Goal: Task Accomplishment & Management: Manage account settings

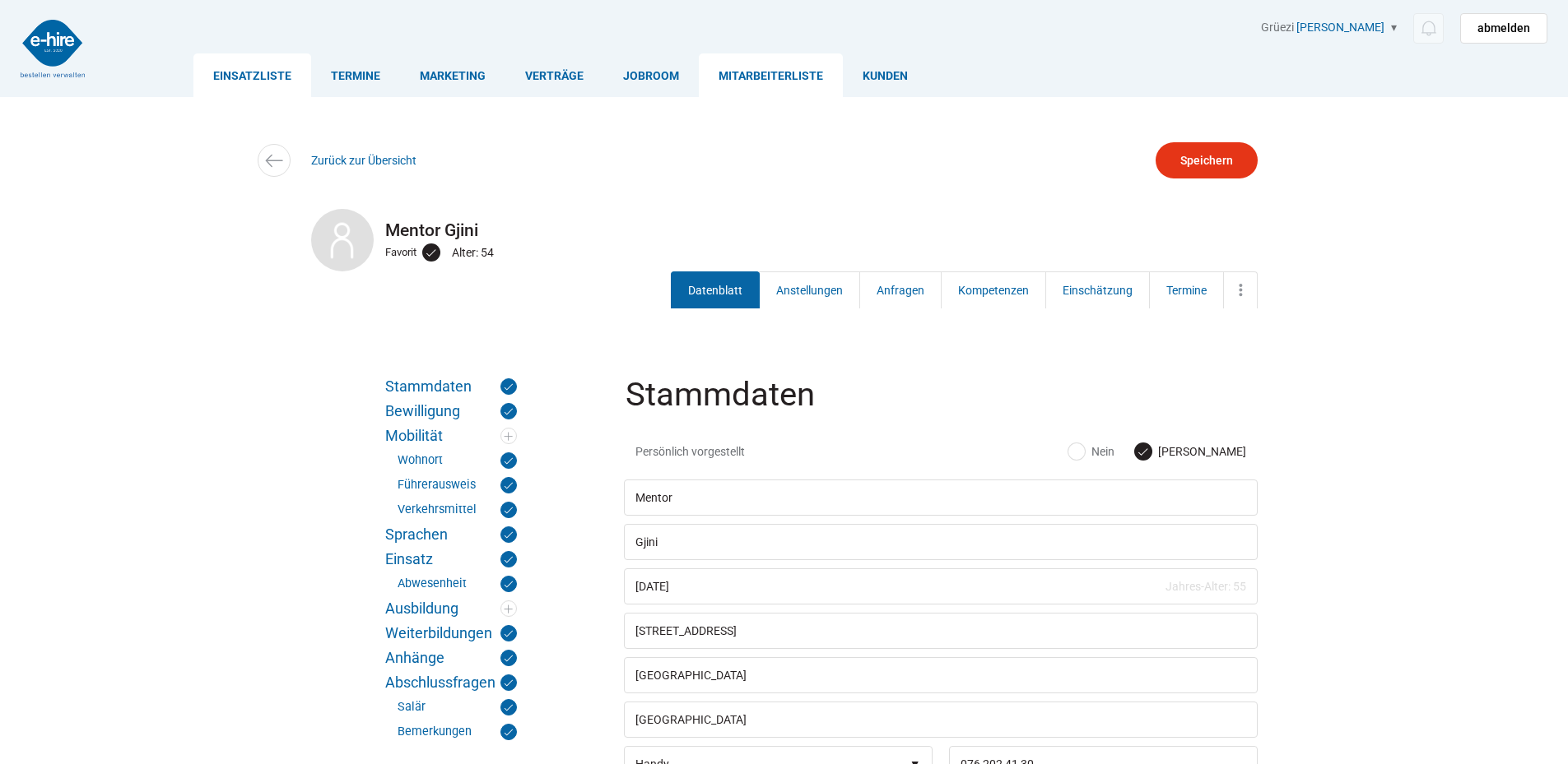
click at [268, 72] on link "Einsatzliste" at bounding box center [251, 75] width 117 height 43
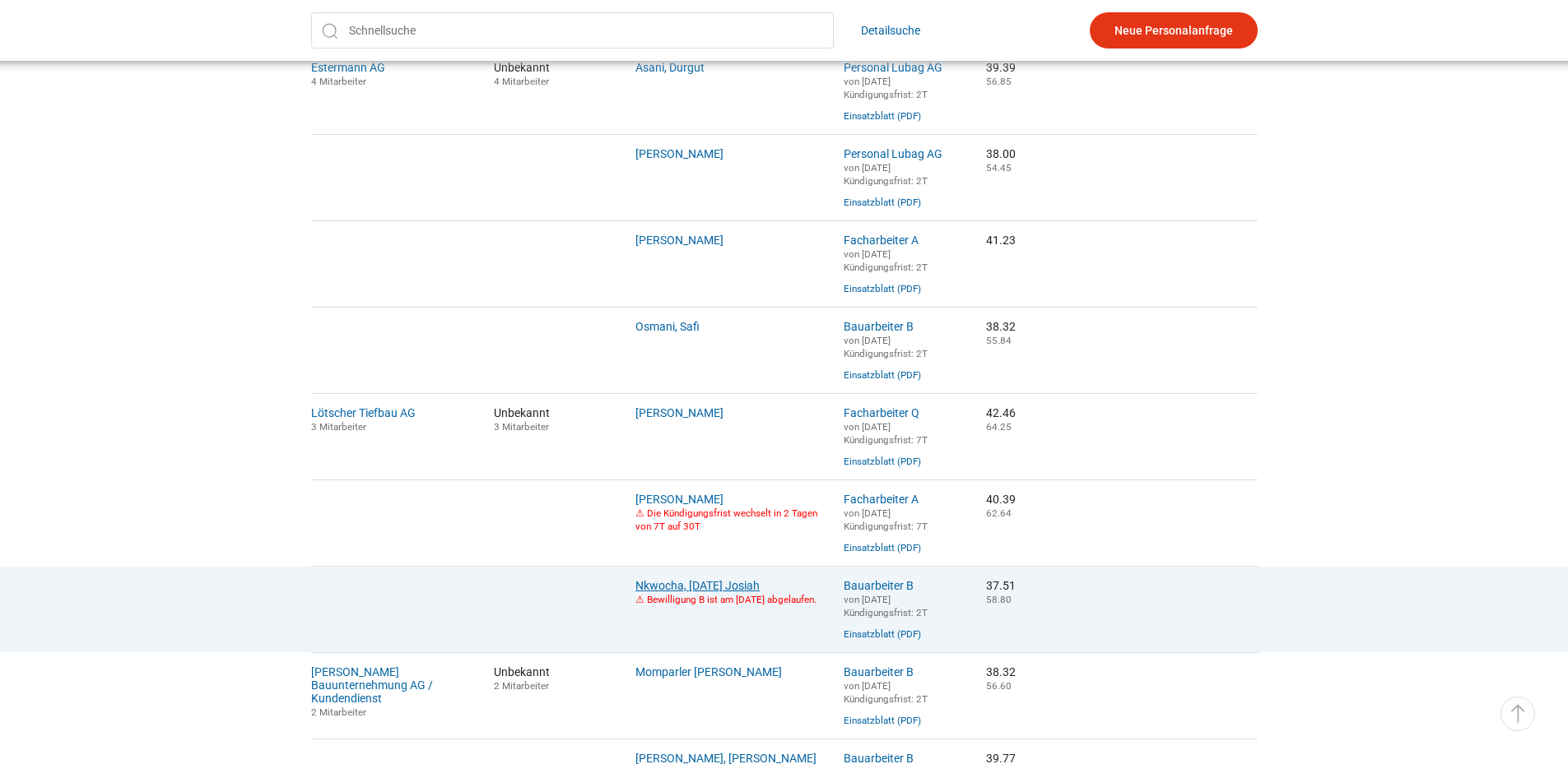
scroll to position [823, 0]
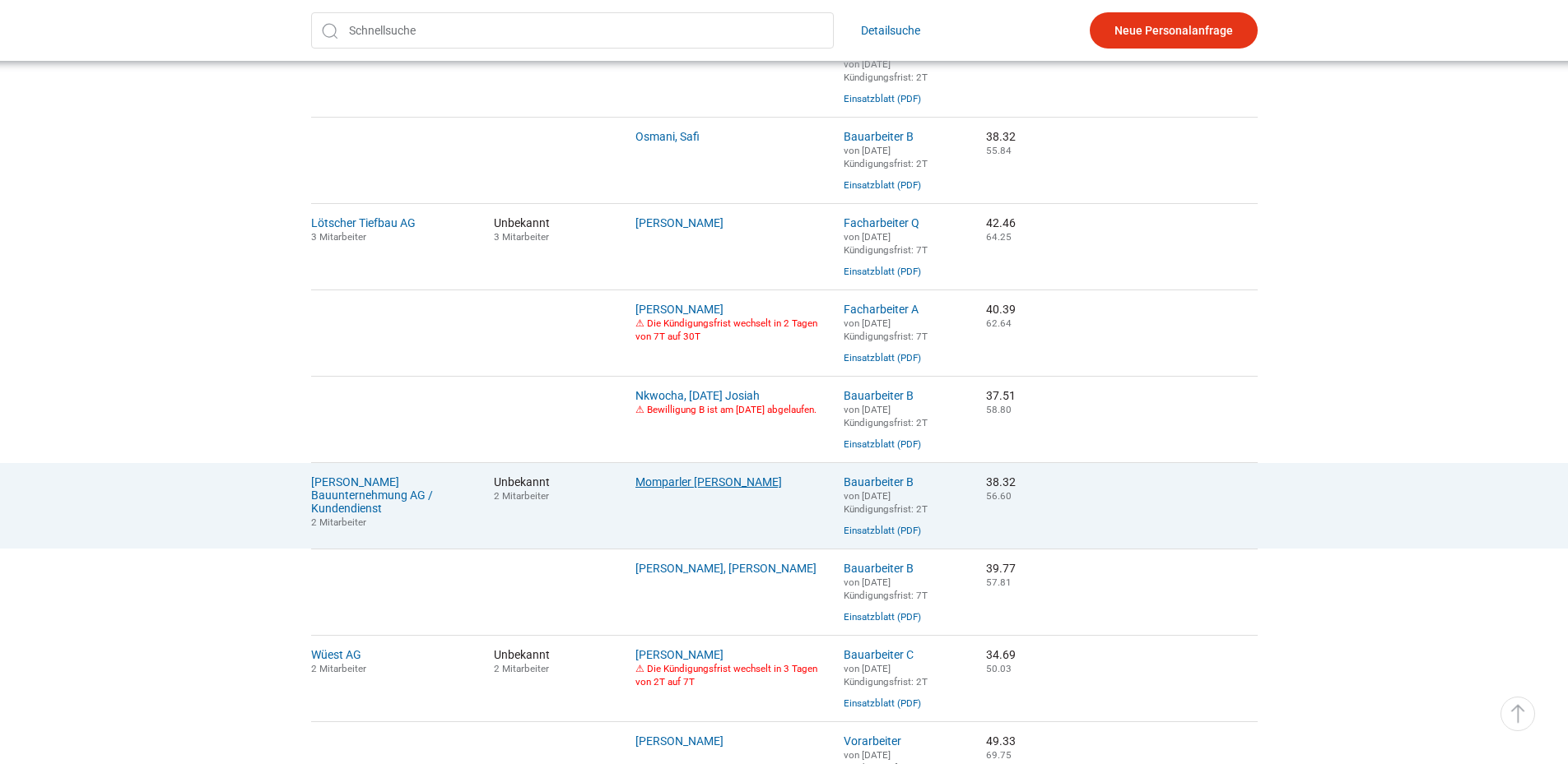
click at [709, 489] on link "Momparler Martinez, Sergio" at bounding box center [708, 481] width 147 height 13
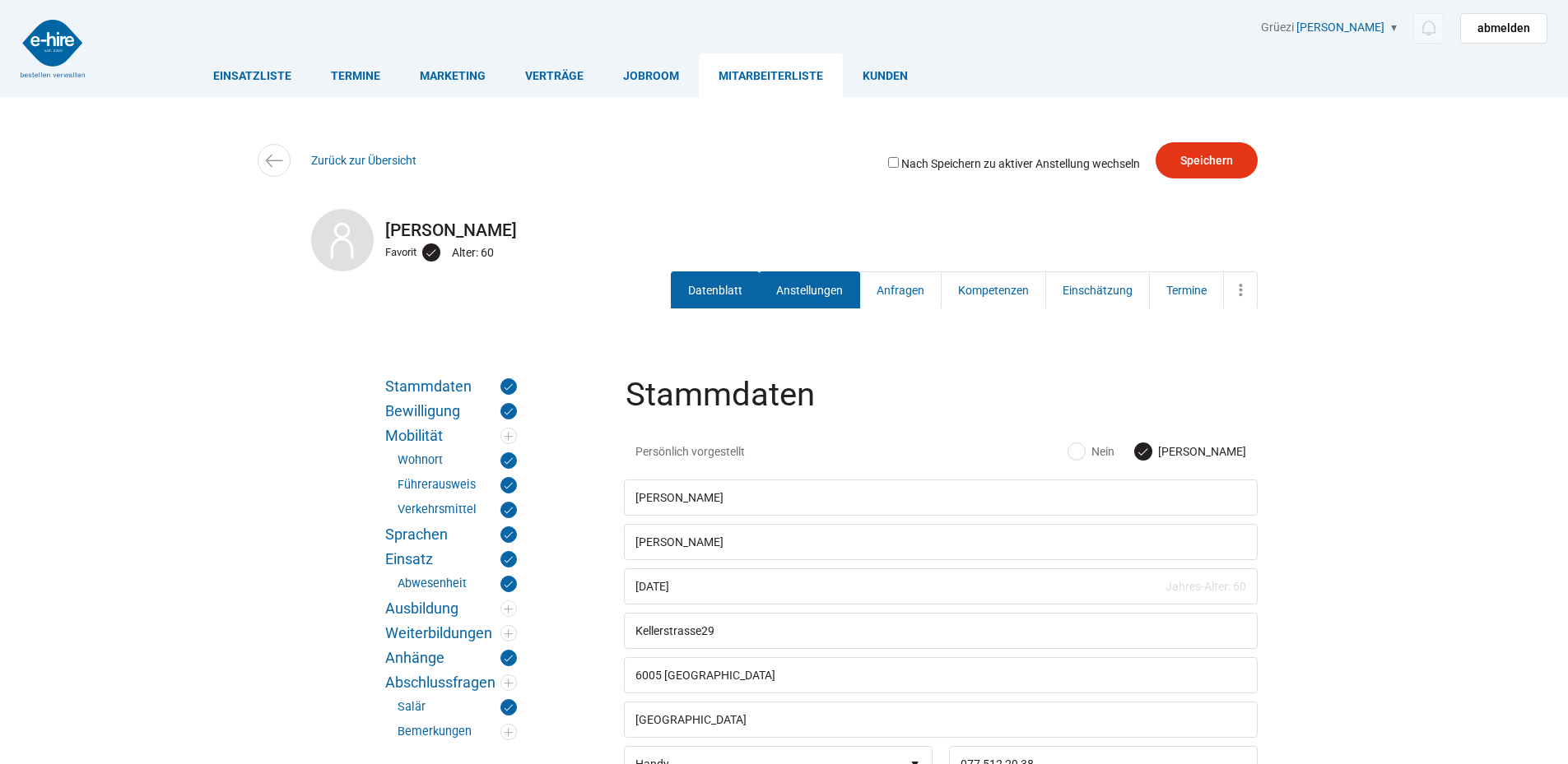
click at [778, 282] on link "Anstellungen" at bounding box center [809, 290] width 102 height 37
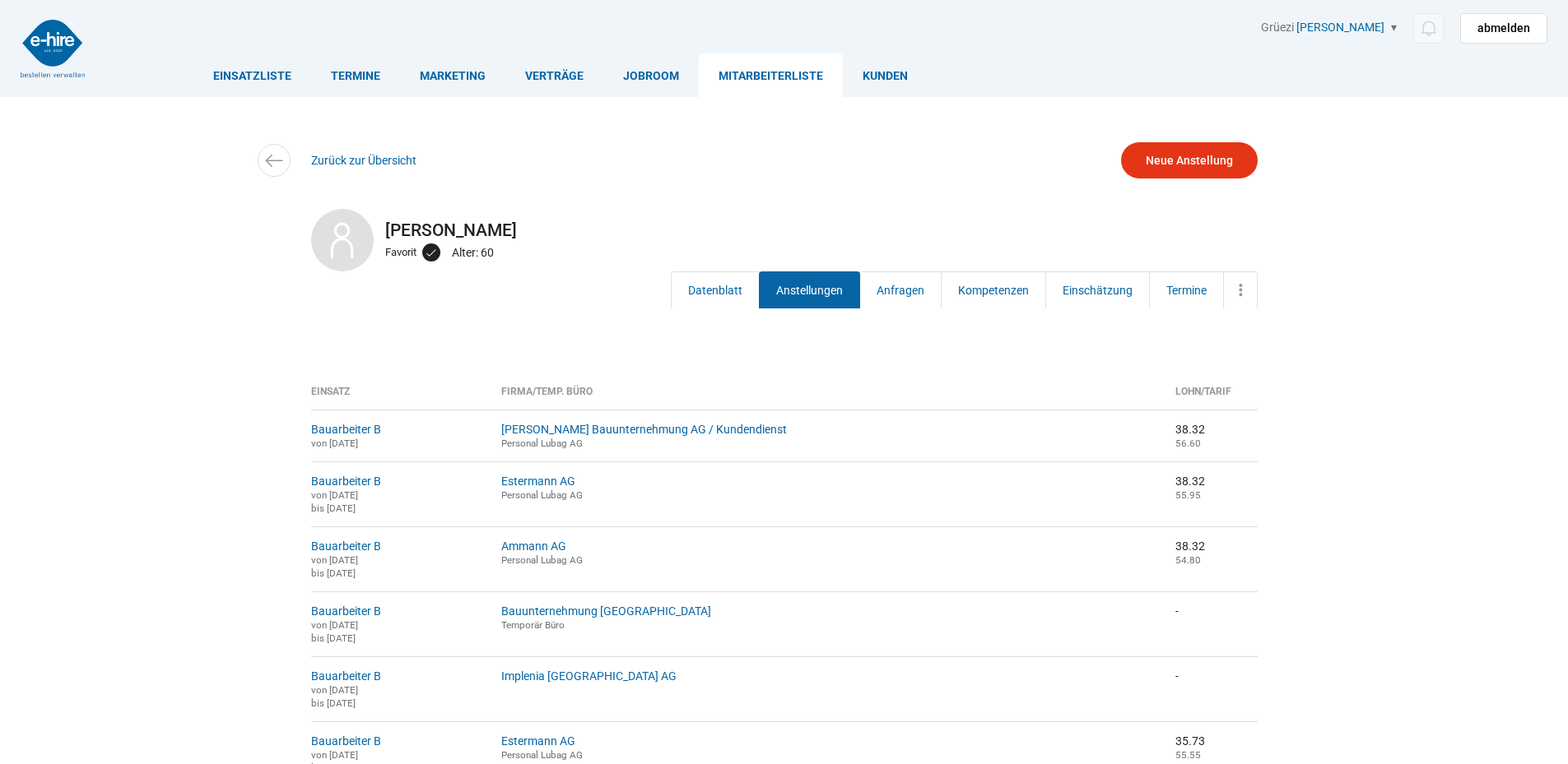
click at [527, 313] on div "Detailsuche Sergio Momparler Martinez Favorit Alter: 60 Datenblatt Anstellungen…" at bounding box center [784, 243] width 987 height 228
click at [354, 160] on link "Zurück zur Übersicht" at bounding box center [363, 160] width 106 height 13
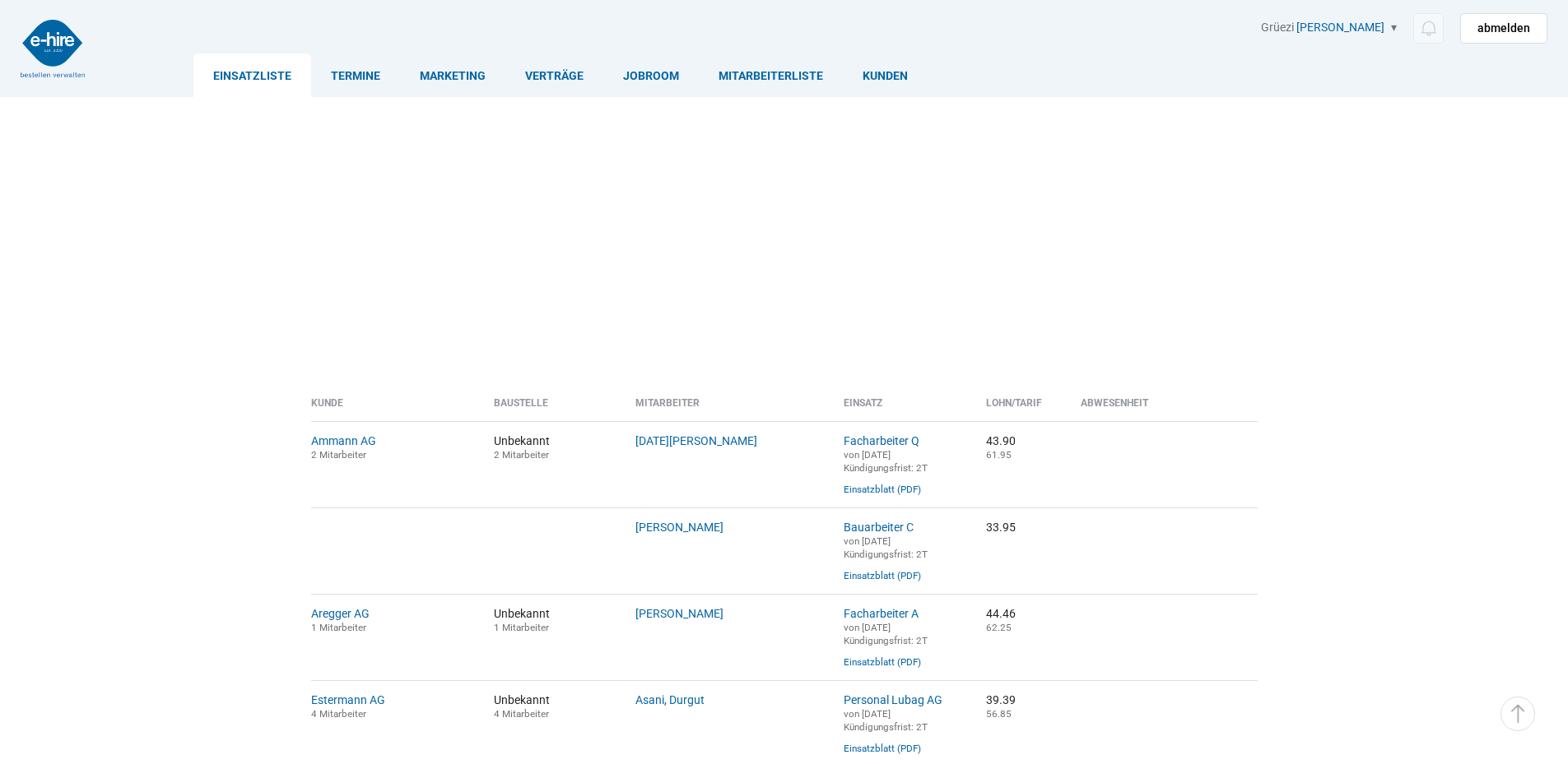
scroll to position [823, 0]
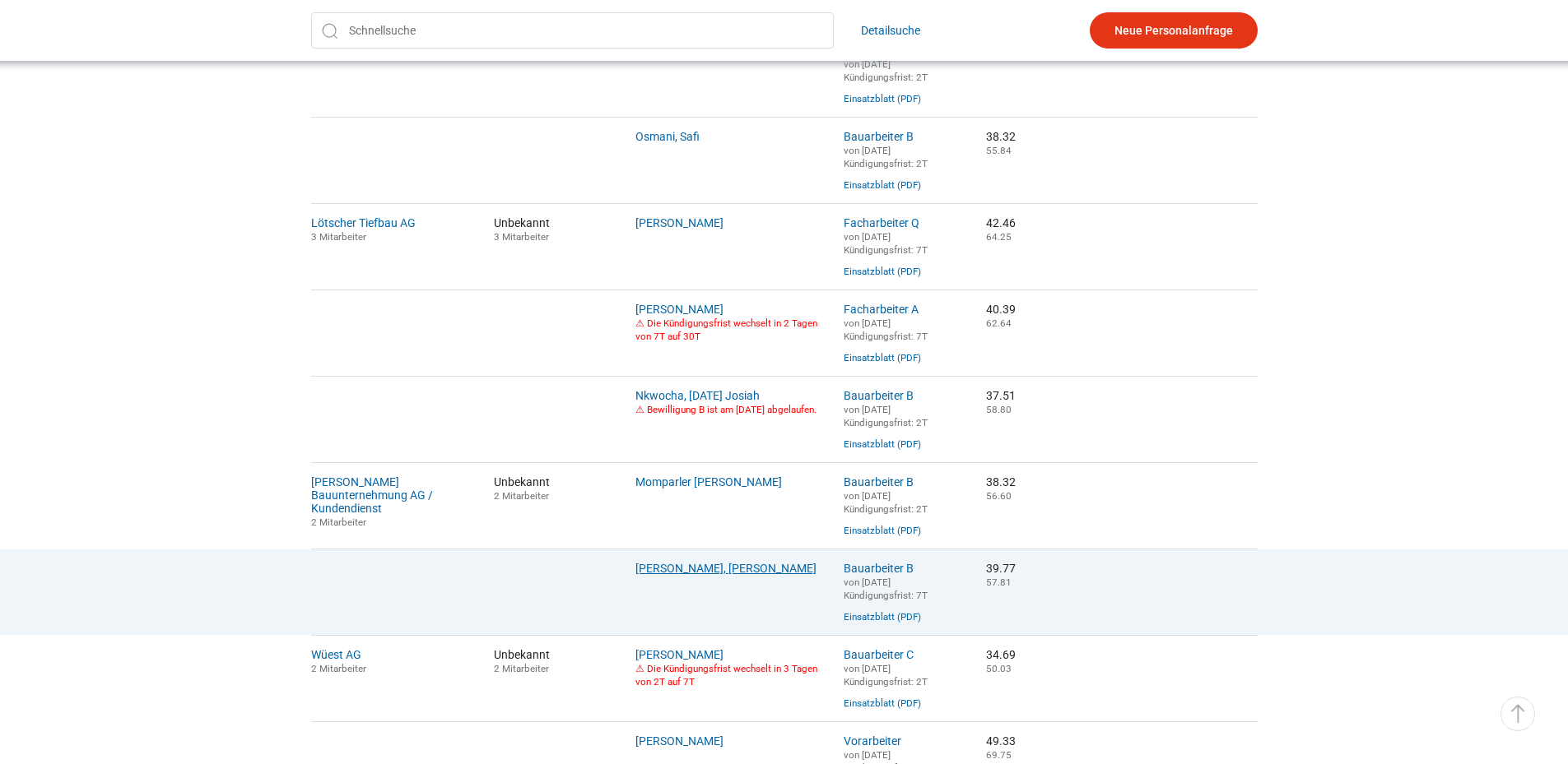
click at [705, 575] on link "[PERSON_NAME], [PERSON_NAME]" at bounding box center [726, 568] width 181 height 13
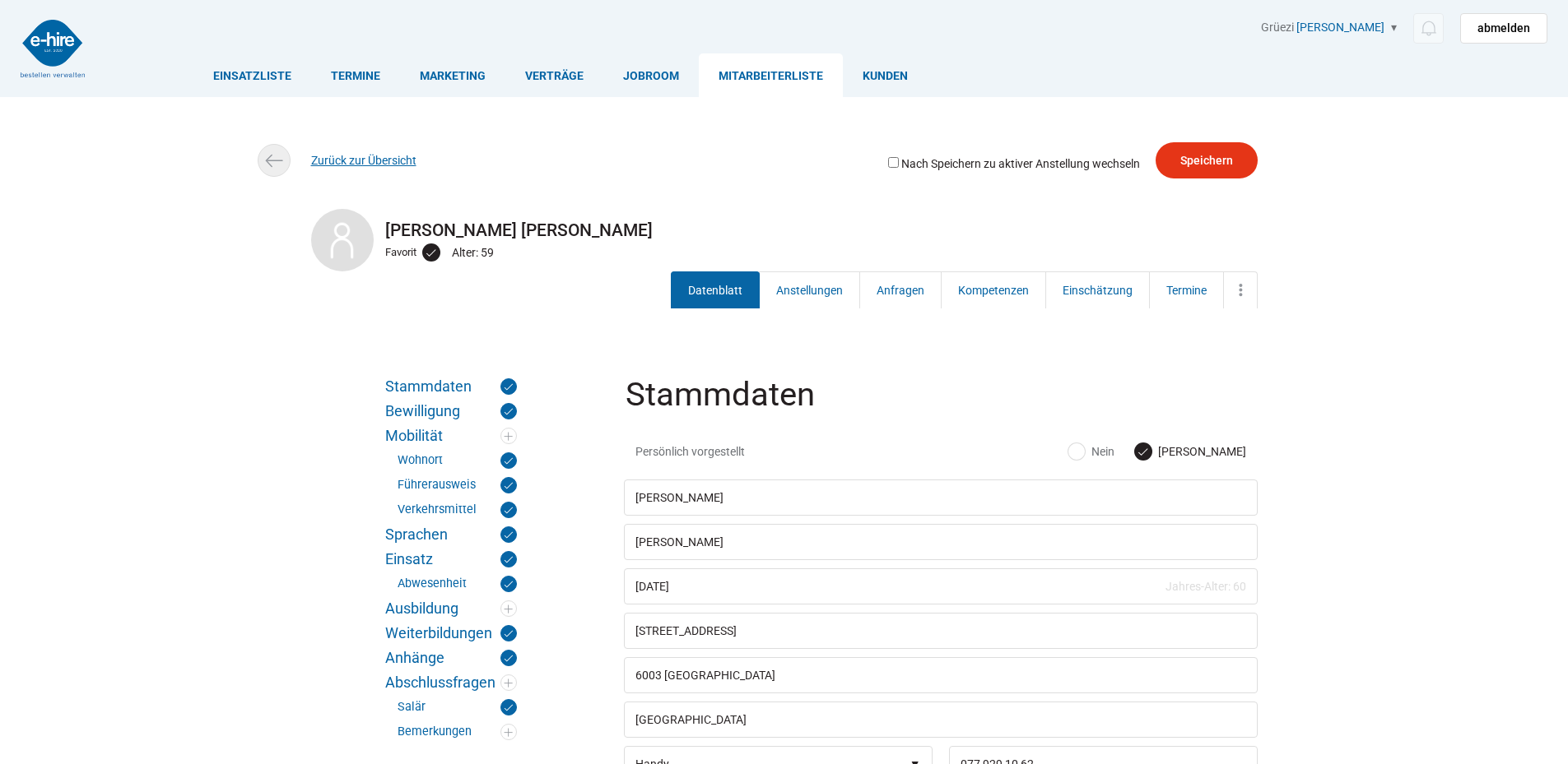
click at [336, 164] on link "Zurück zur Übersicht" at bounding box center [363, 160] width 106 height 13
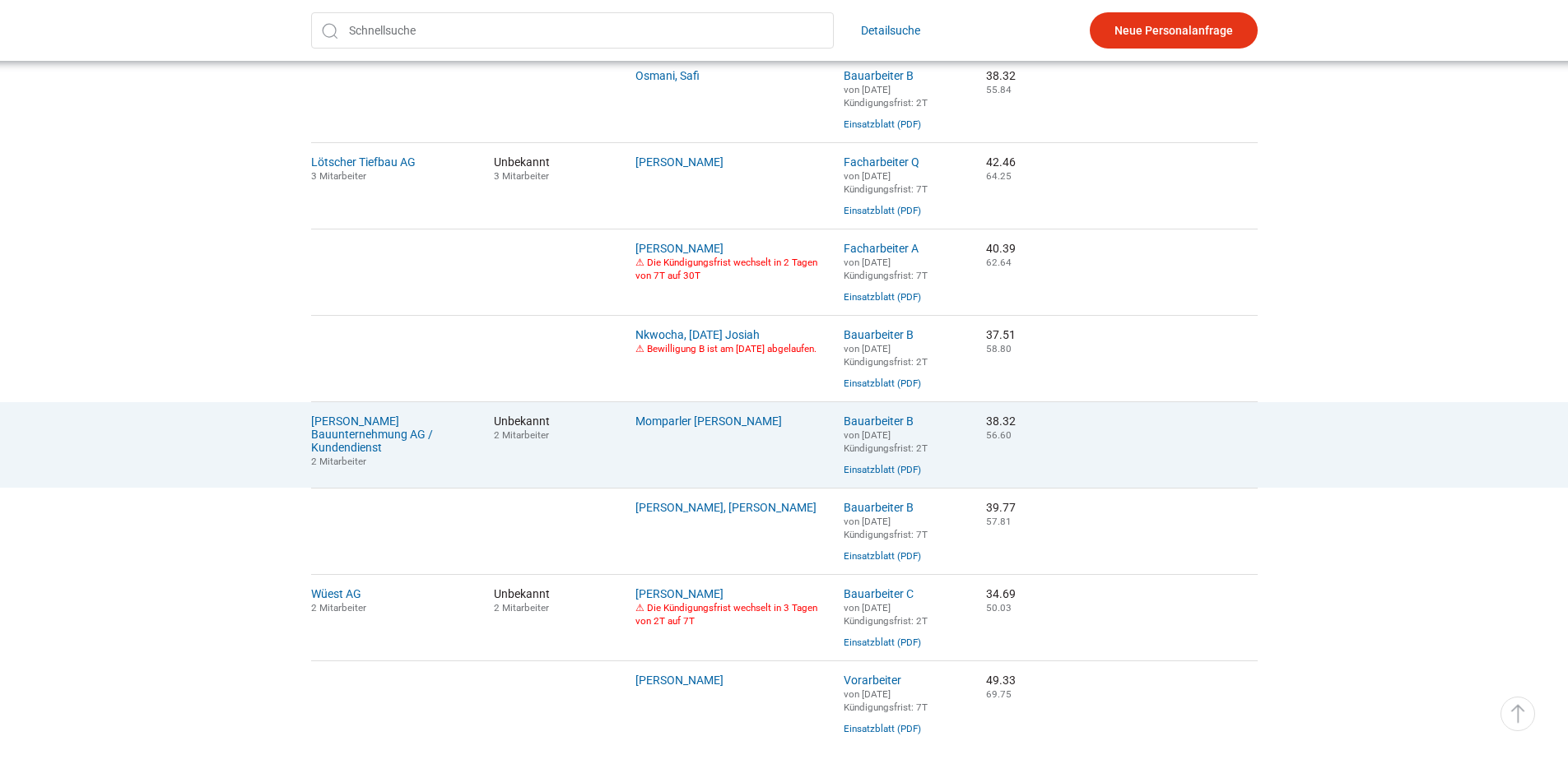
scroll to position [1059, 0]
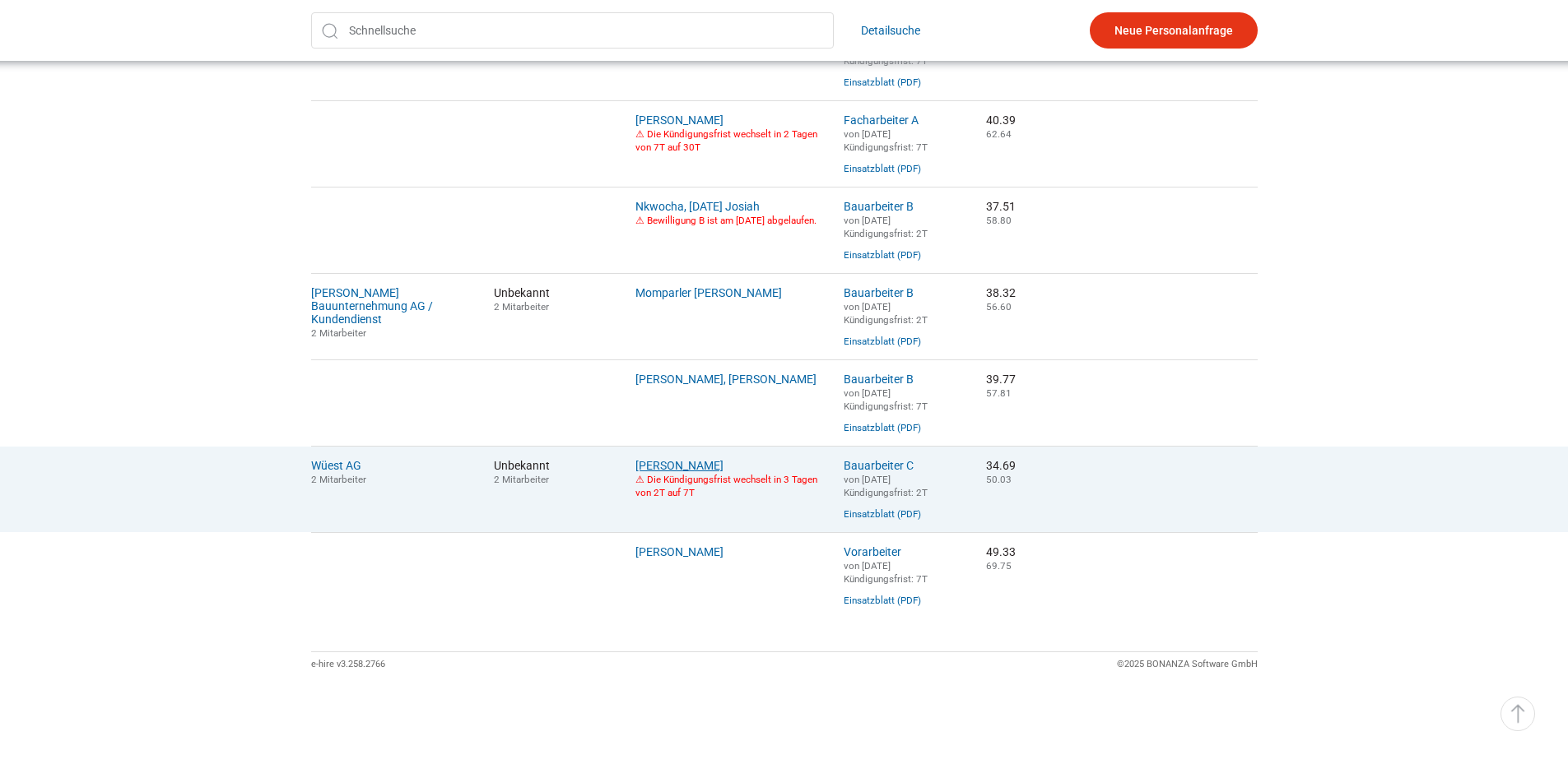
click at [675, 459] on link "Bucher, Willy" at bounding box center [678, 465] width 88 height 13
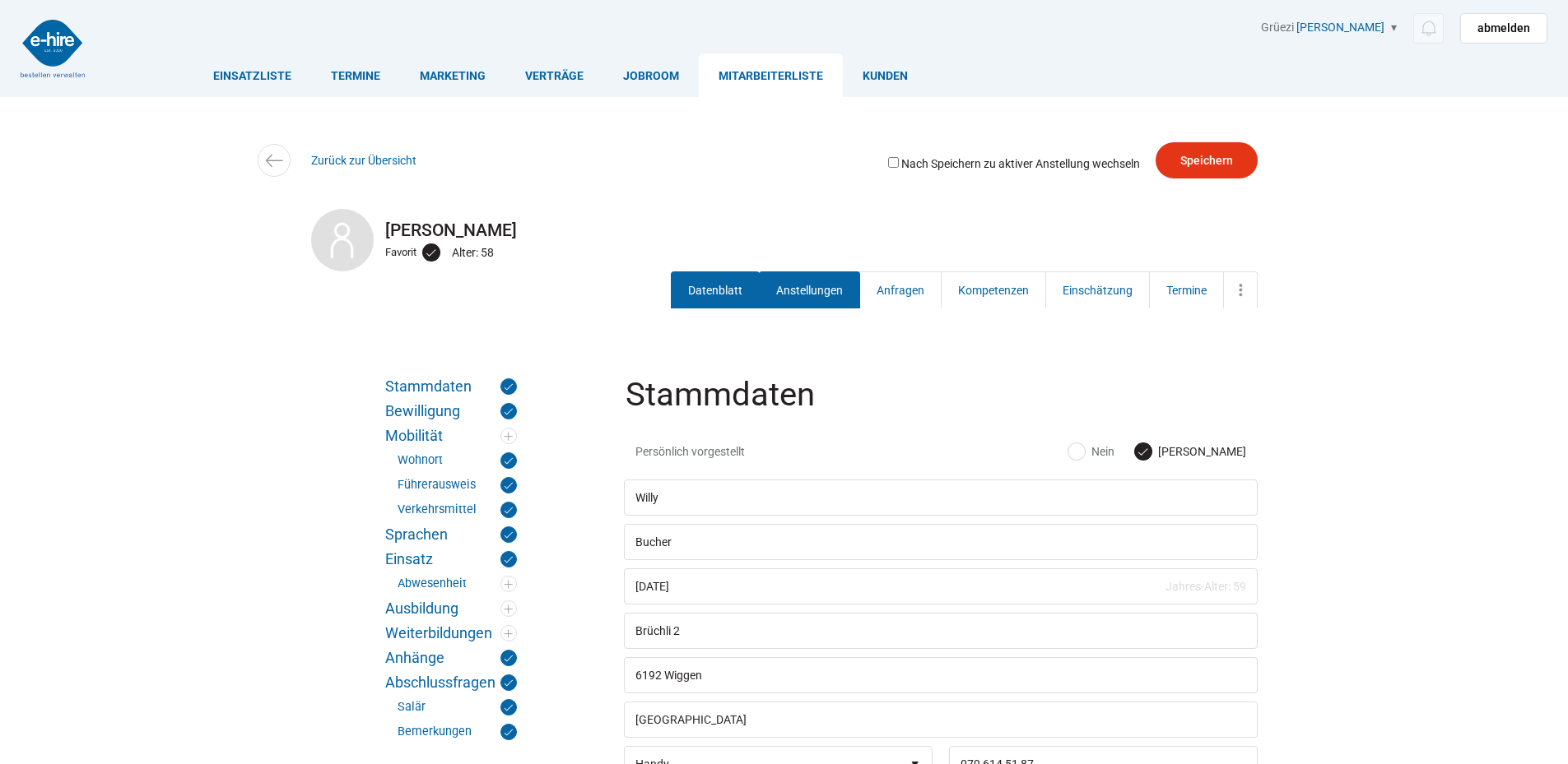
click at [821, 291] on link "Anstellungen" at bounding box center [809, 290] width 102 height 37
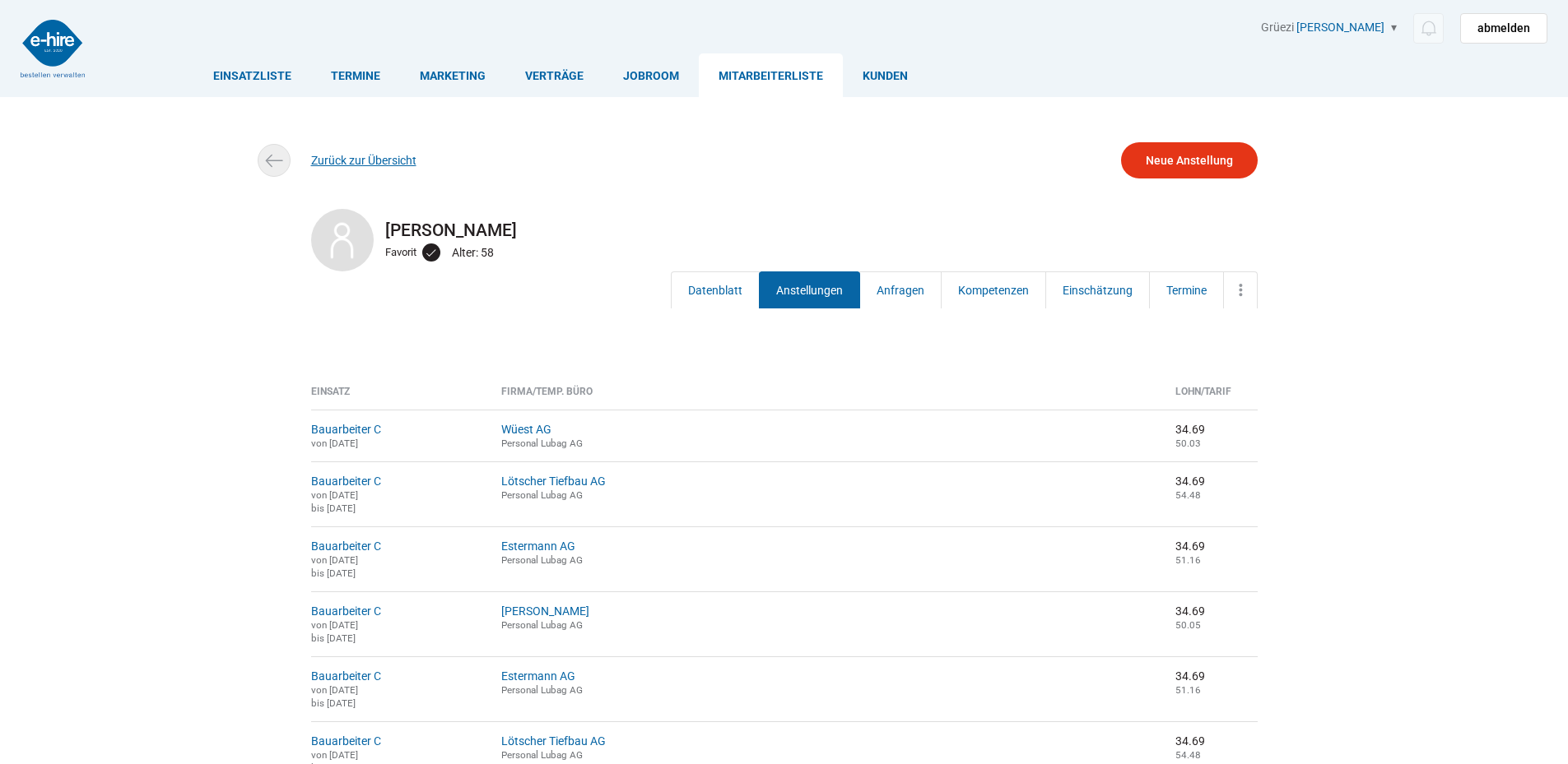
click at [371, 162] on link "Zurück zur Übersicht" at bounding box center [363, 160] width 106 height 13
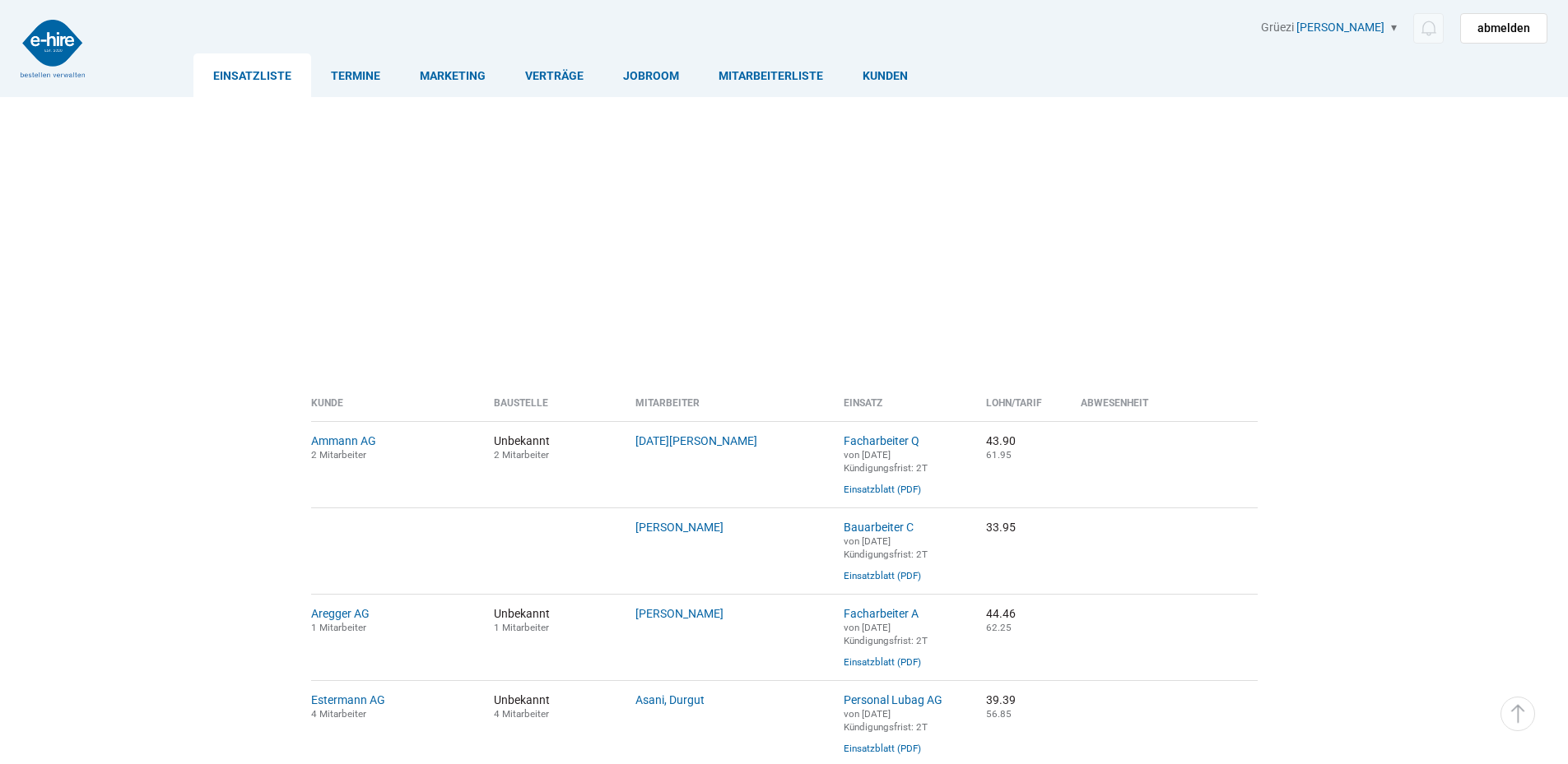
scroll to position [1059, 0]
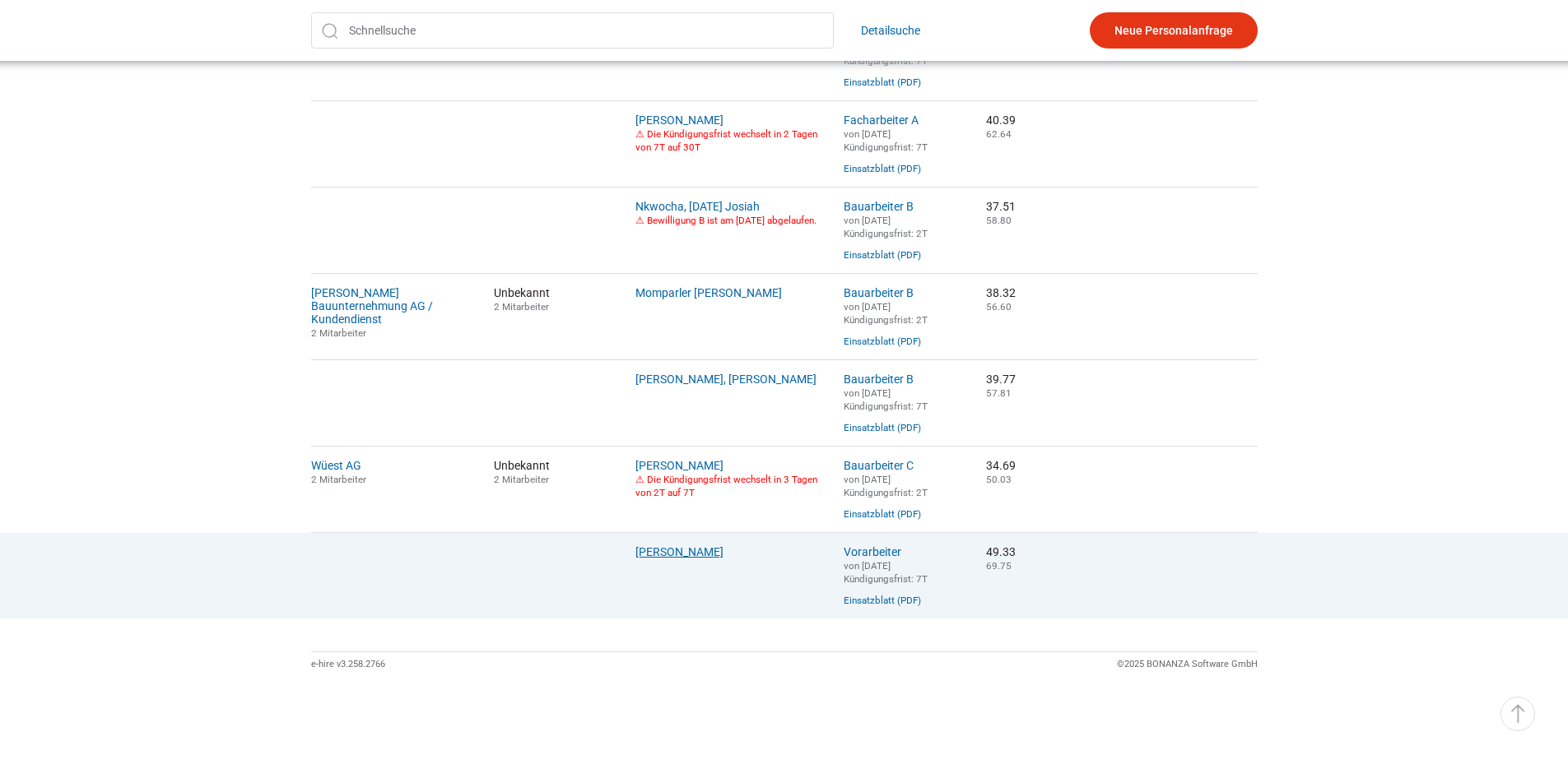
click at [689, 553] on link "[PERSON_NAME]" at bounding box center [678, 551] width 88 height 13
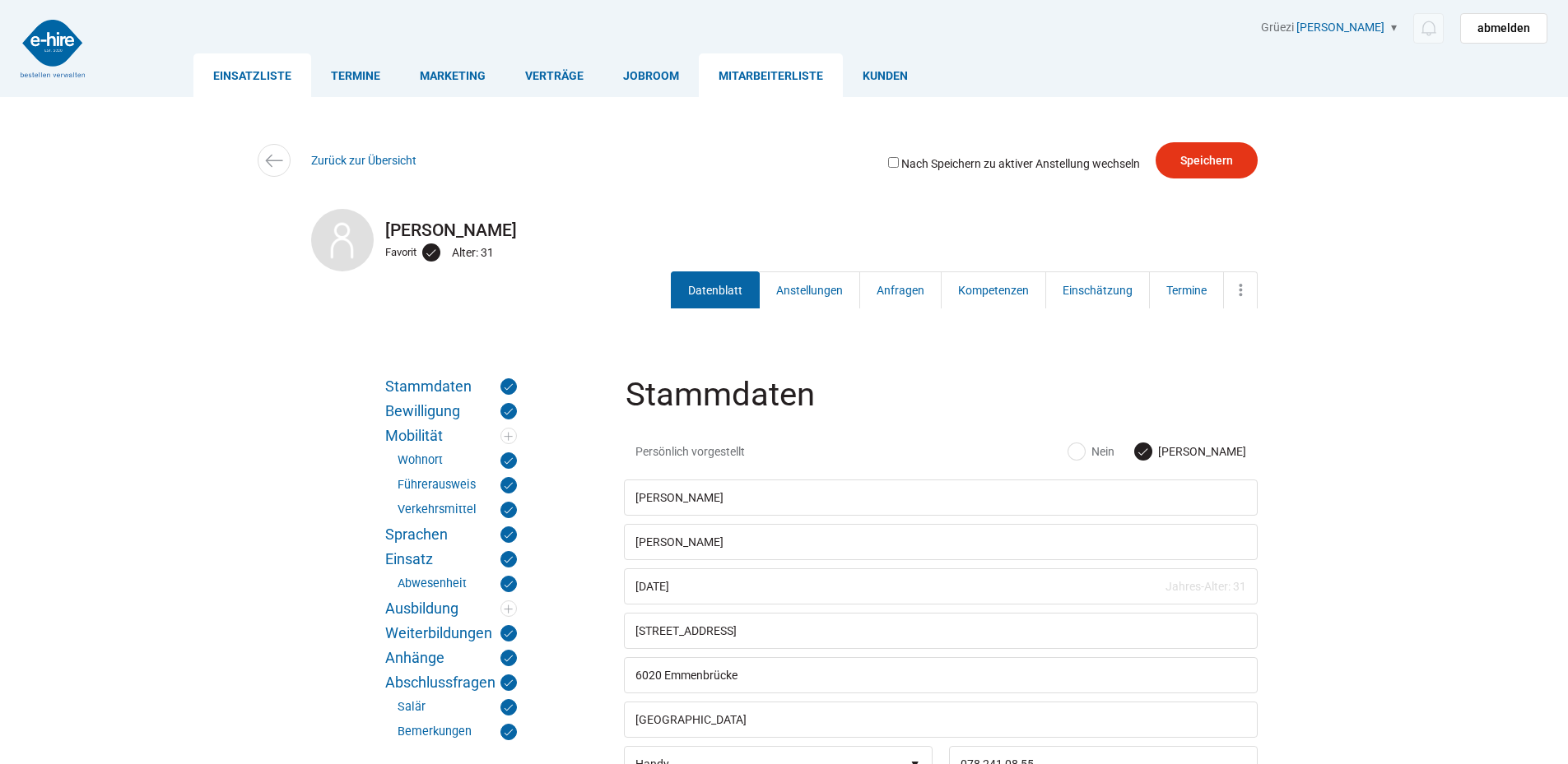
click at [223, 71] on link "Einsatzliste" at bounding box center [251, 75] width 117 height 43
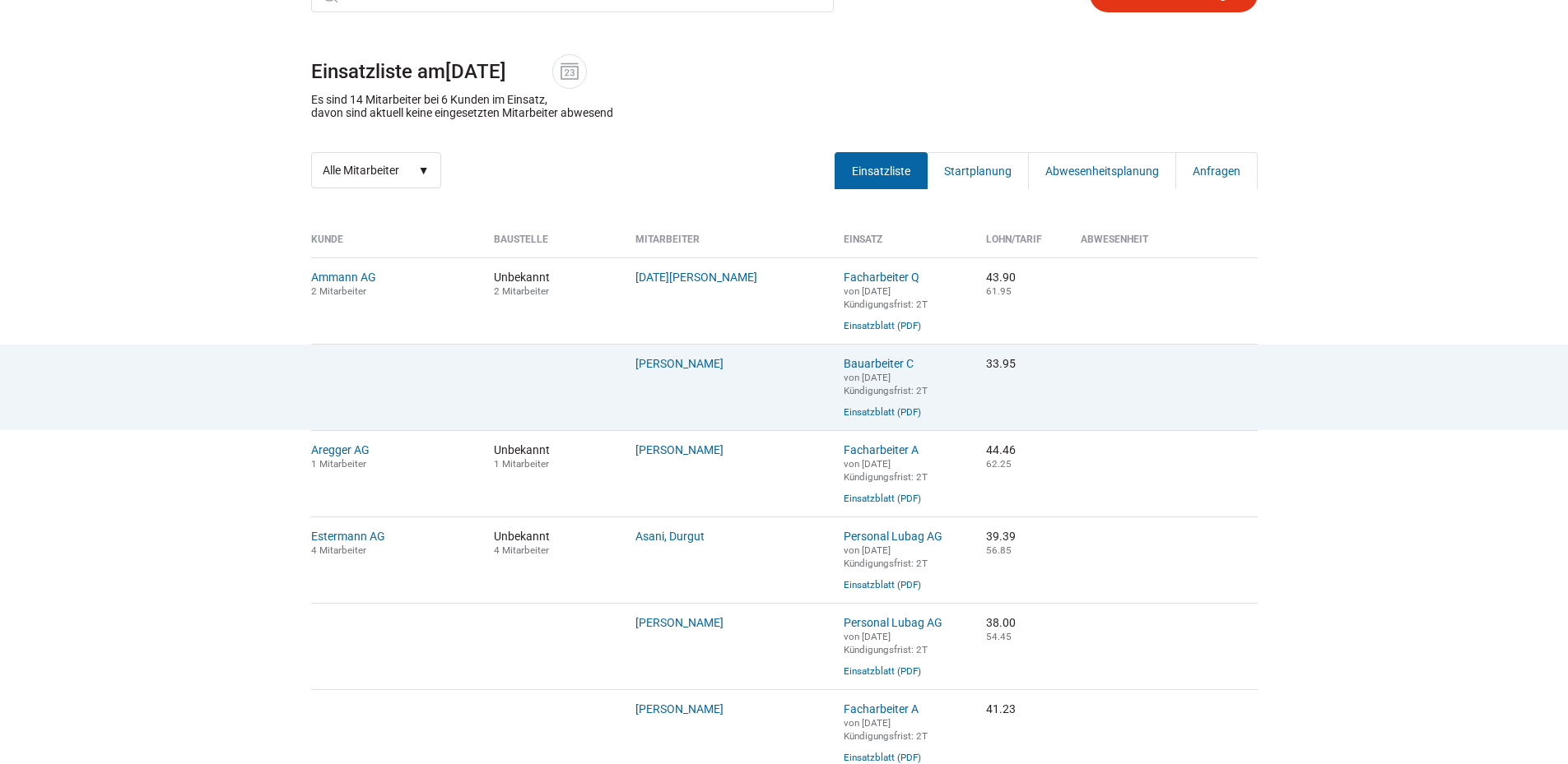
scroll to position [246, 0]
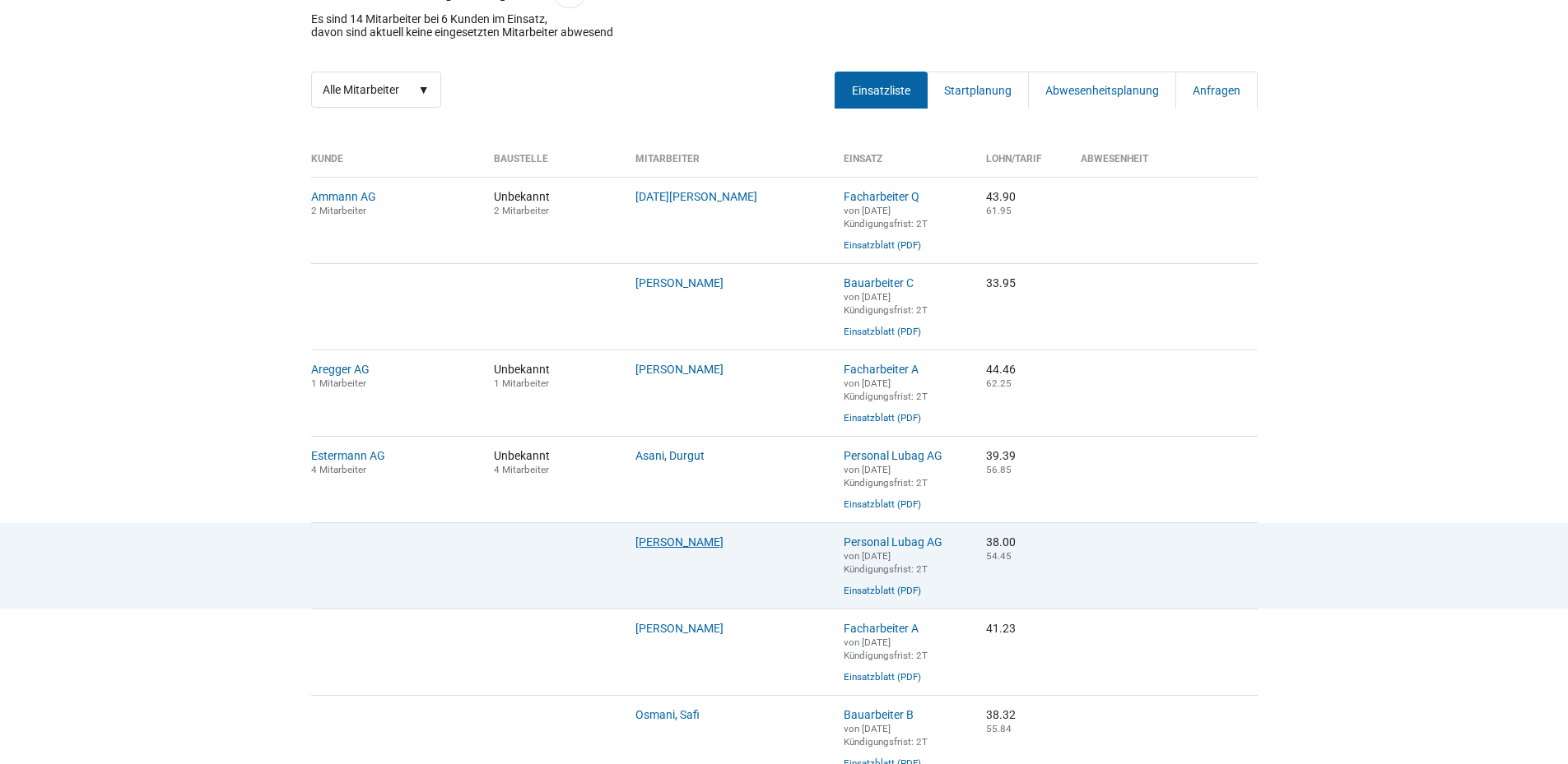
click at [673, 549] on link "Cacace, Danilo" at bounding box center [678, 541] width 88 height 13
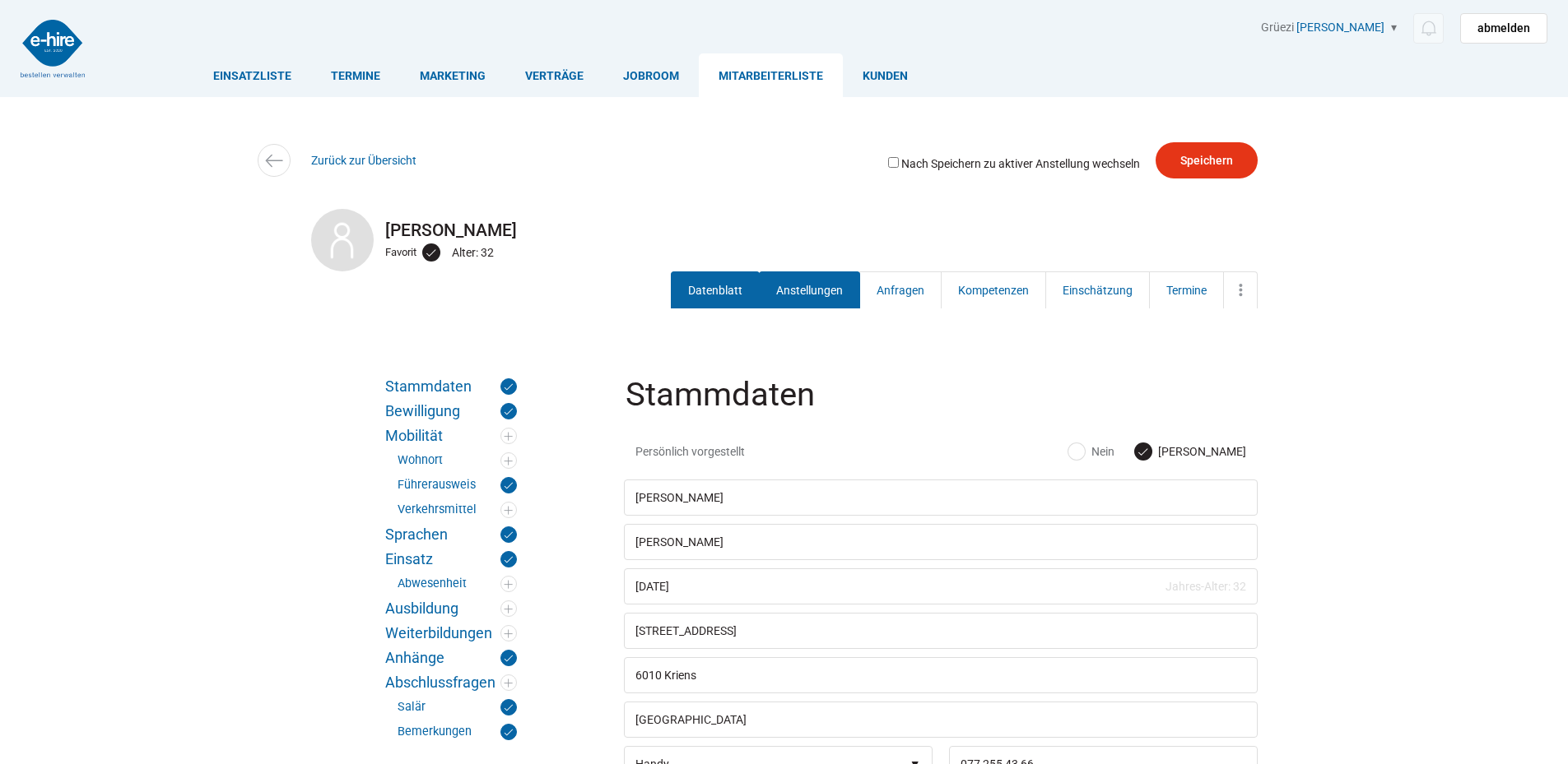
click at [788, 285] on link "Anstellungen" at bounding box center [809, 290] width 102 height 37
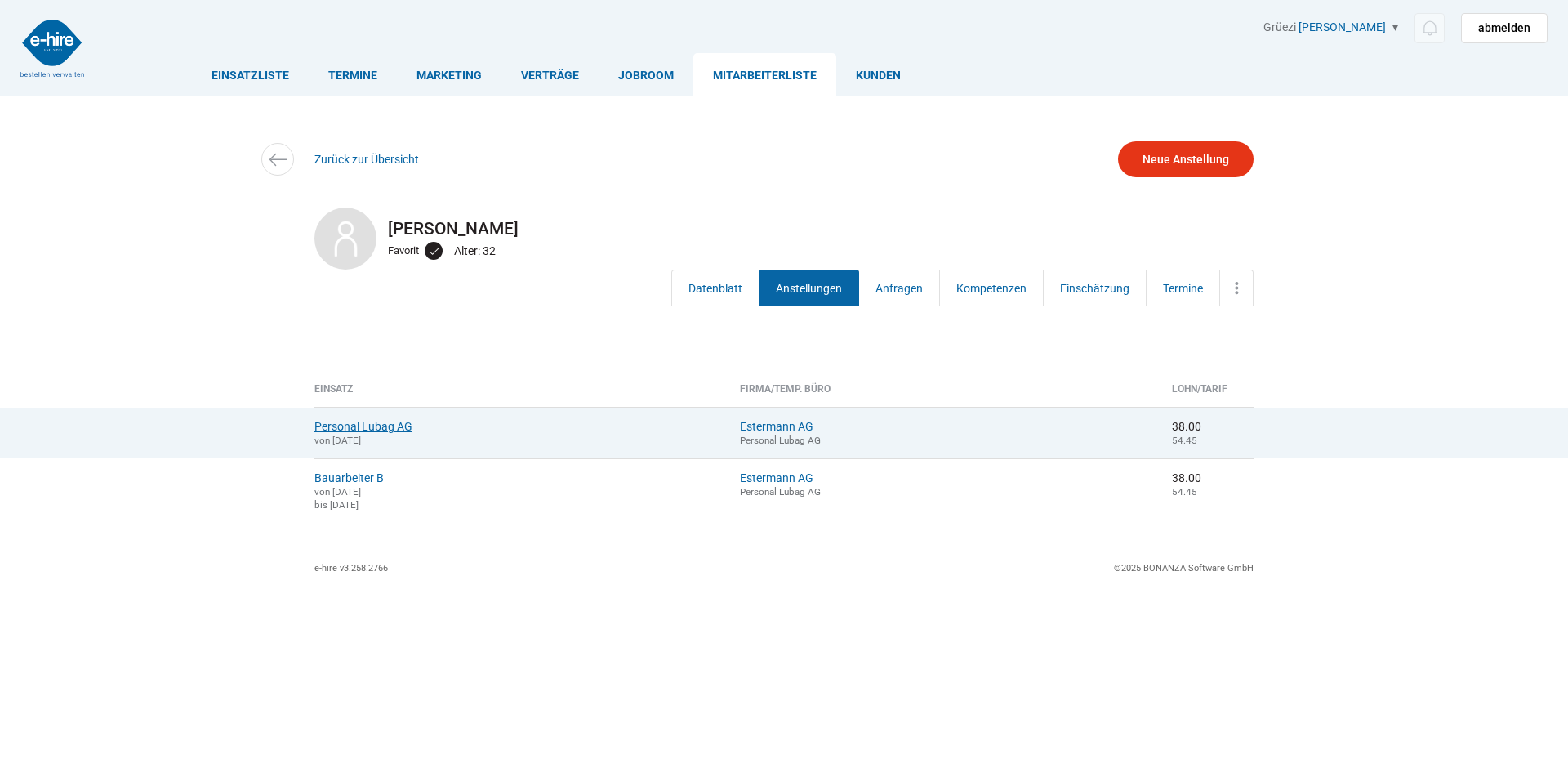
click at [355, 427] on link "Personal Lubag AG" at bounding box center [363, 426] width 98 height 13
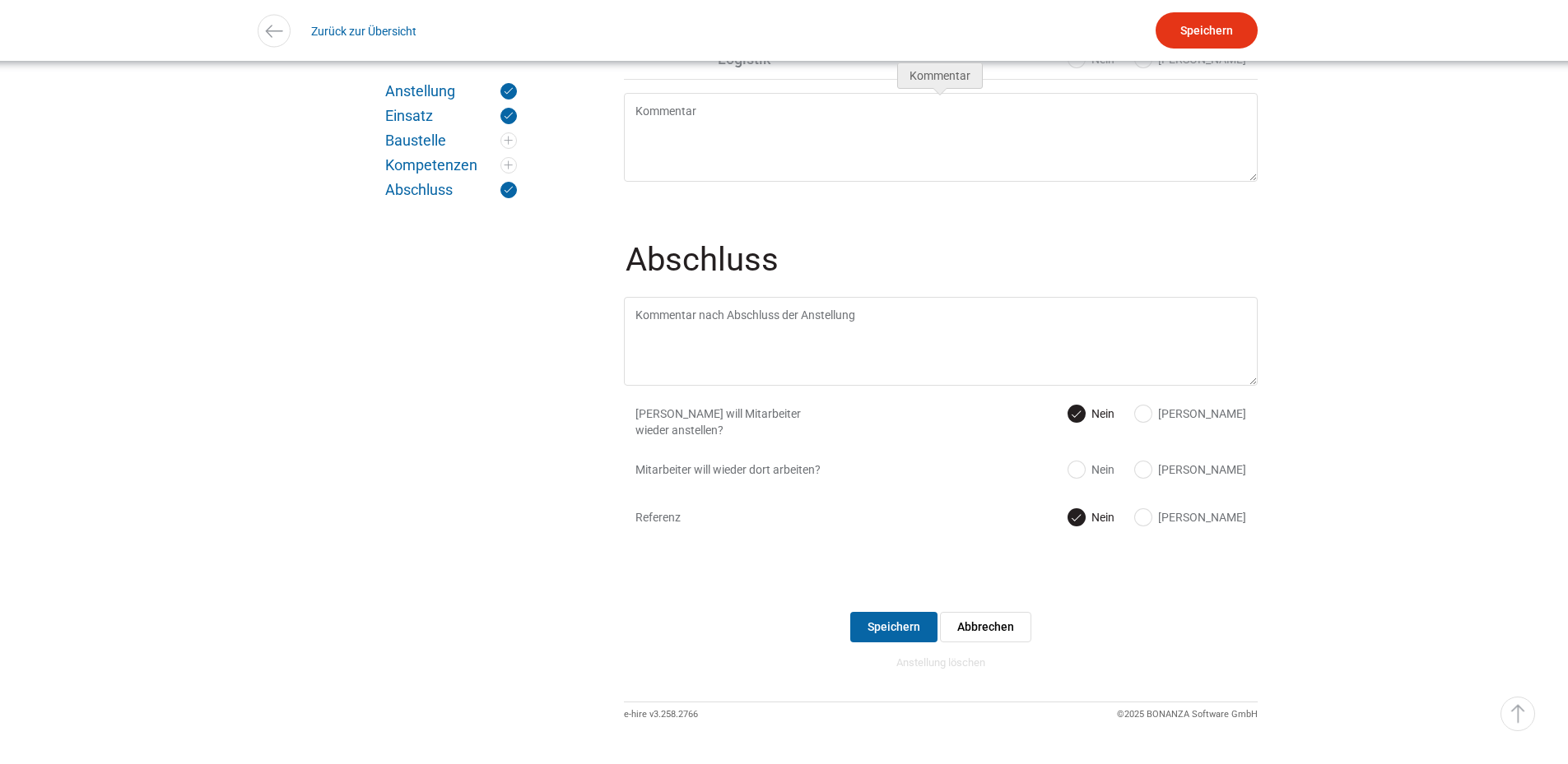
scroll to position [1399, 0]
click at [931, 668] on link "Anstellung löschen" at bounding box center [941, 661] width 89 height 13
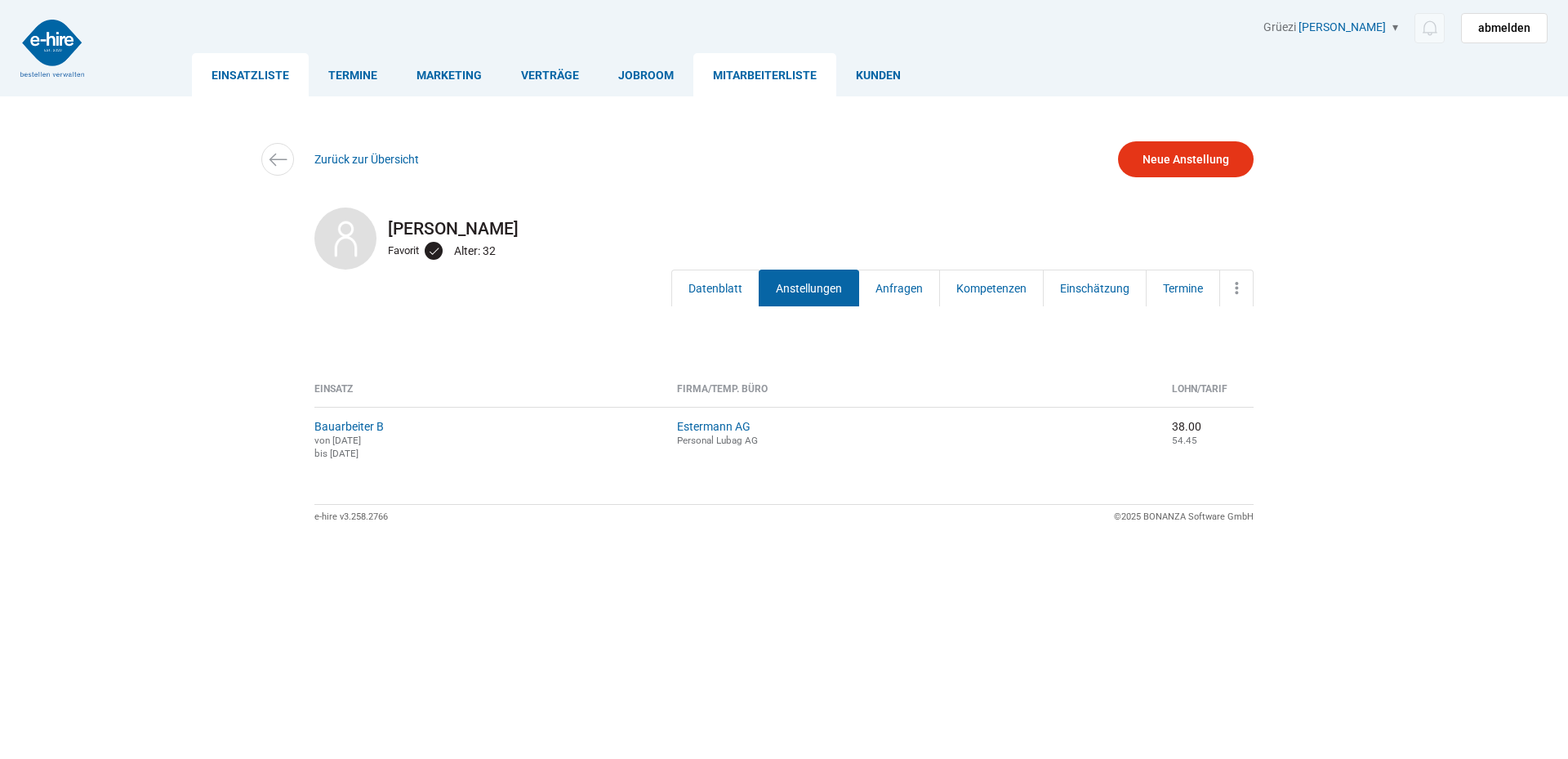
click at [239, 79] on link "Einsatzliste" at bounding box center [250, 74] width 116 height 43
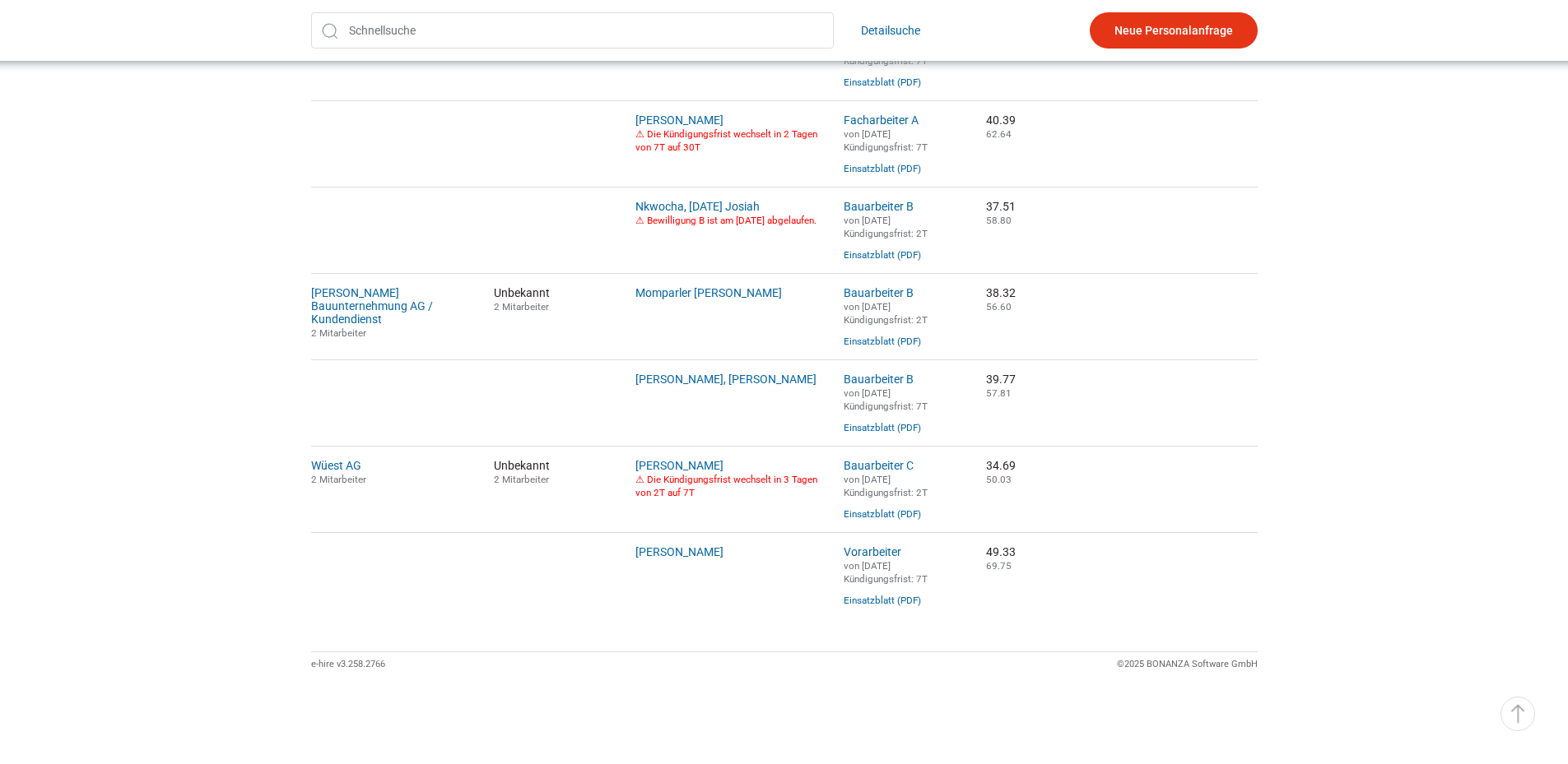
scroll to position [969, 0]
